Goal: Information Seeking & Learning: Learn about a topic

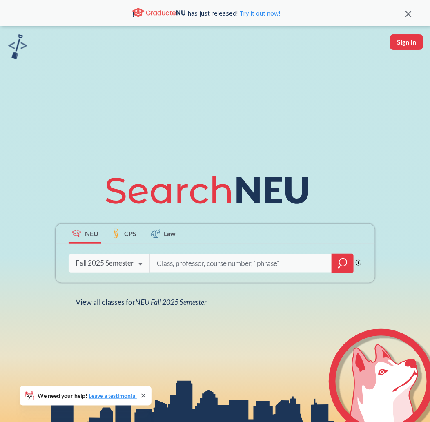
click at [274, 49] on div "NEU CPS Law Phrase search guarantees the exact search appears in the results. E…" at bounding box center [215, 237] width 430 height 422
click at [253, 260] on input "search" at bounding box center [241, 263] width 170 height 17
type input "american political thought"
click at [353, 271] on div at bounding box center [343, 264] width 22 height 20
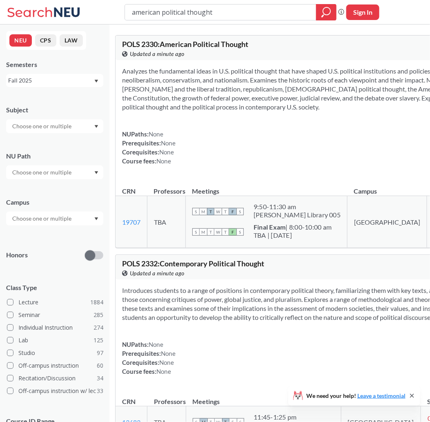
click at [21, 42] on button "NEU" at bounding box center [20, 40] width 22 height 12
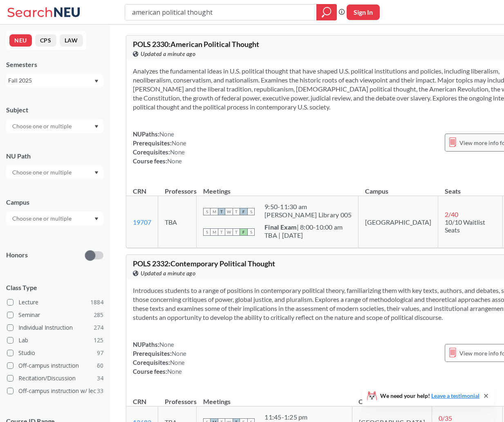
click at [430, 136] on div "View more info for this class" at bounding box center [489, 143] width 91 height 18
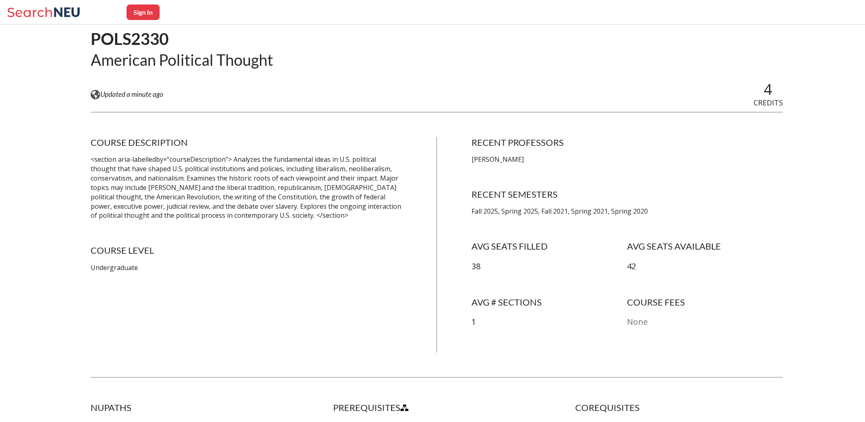
scroll to position [68, 0]
click at [430, 212] on p "Fall 2025, Spring 2025, Fall 2021, Spring 2021, Spring 2020" at bounding box center [628, 209] width 312 height 9
drag, startPoint x: 477, startPoint y: 212, endPoint x: 488, endPoint y: 212, distance: 10.2
click at [430, 212] on p "Fall 2025, Spring 2025, Fall 2021, Spring 2021, Spring 2020" at bounding box center [628, 209] width 312 height 9
click at [121, 58] on h2 "American Political Thought" at bounding box center [182, 58] width 183 height 20
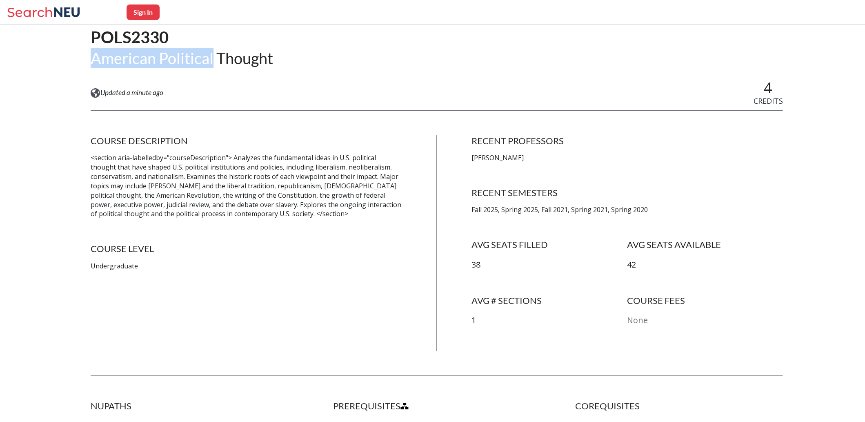
drag, startPoint x: 121, startPoint y: 58, endPoint x: 182, endPoint y: 56, distance: 61.3
click at [182, 56] on h2 "American Political Thought" at bounding box center [182, 58] width 183 height 20
click at [118, 39] on h1 "POLS2330" at bounding box center [182, 37] width 183 height 21
copy h1 "POLS2330"
